Goal: Task Accomplishment & Management: Manage account settings

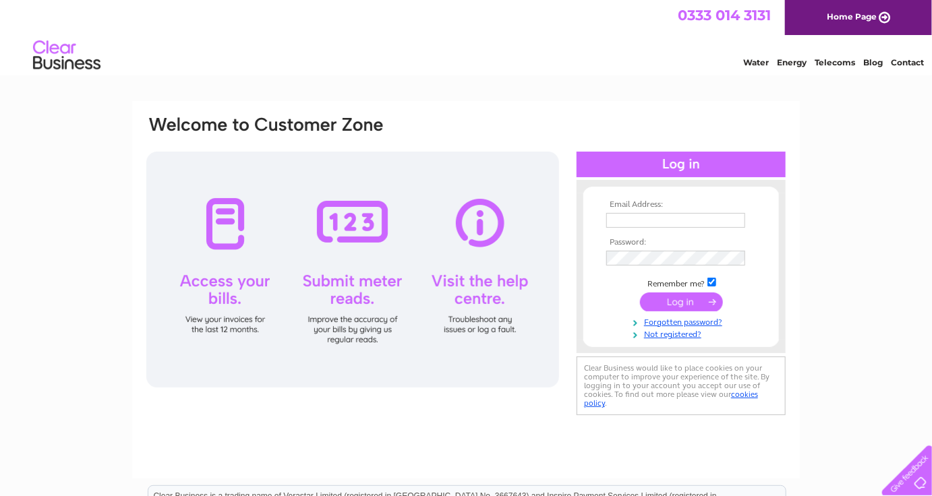
type input "nichola@gsbrown.co.uk"
click at [685, 300] on input "submit" at bounding box center [681, 302] width 83 height 19
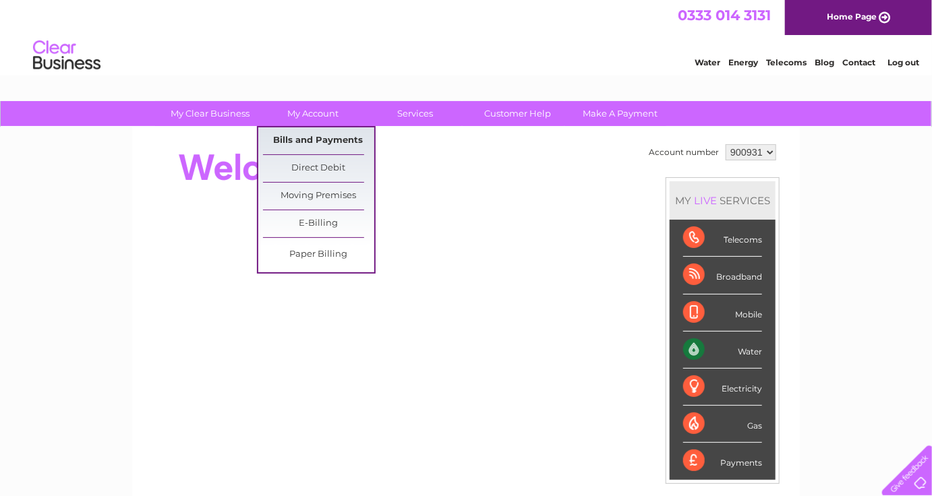
click at [320, 136] on link "Bills and Payments" at bounding box center [318, 140] width 111 height 27
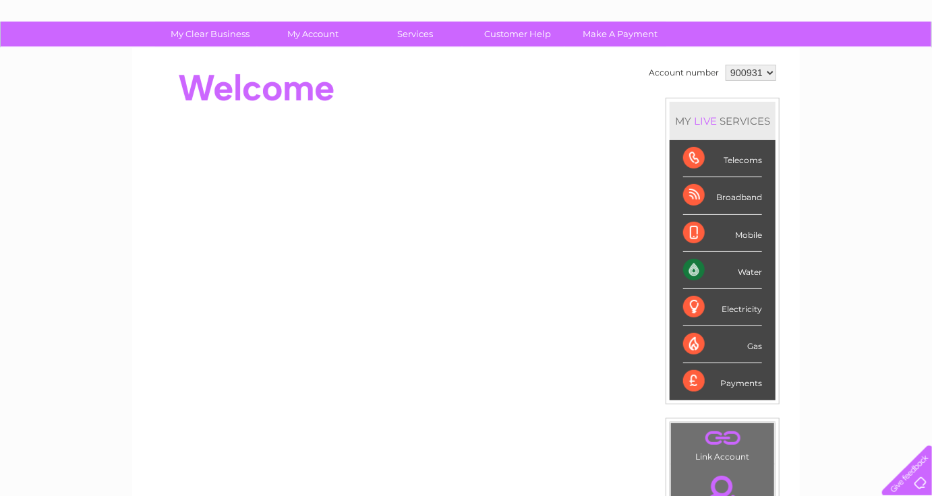
scroll to position [135, 0]
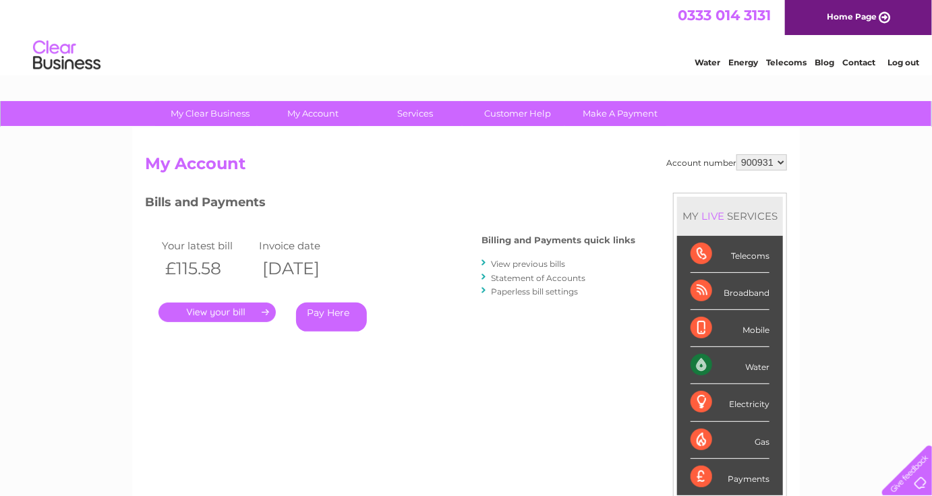
click at [224, 311] on link "." at bounding box center [216, 313] width 117 height 20
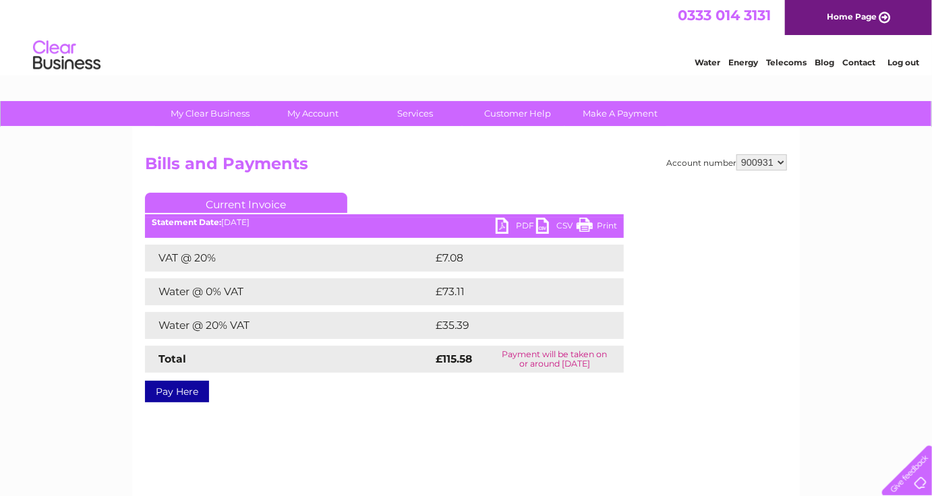
click at [504, 226] on link "PDF" at bounding box center [516, 228] width 40 height 20
click at [779, 161] on select "900931 901072" at bounding box center [761, 162] width 51 height 16
select select "901072"
click at [736, 154] on select "900931 901072" at bounding box center [761, 162] width 51 height 16
click at [505, 225] on link "PDF" at bounding box center [516, 228] width 40 height 20
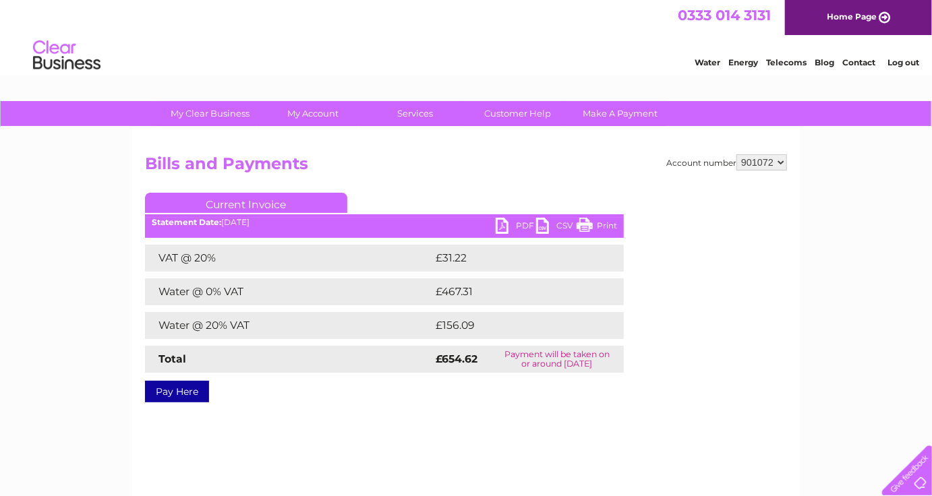
click at [810, 363] on div "My Clear Business Login Details My Details My Preferences Link Account My Accou…" at bounding box center [466, 418] width 932 height 634
